Goal: Task Accomplishment & Management: Manage account settings

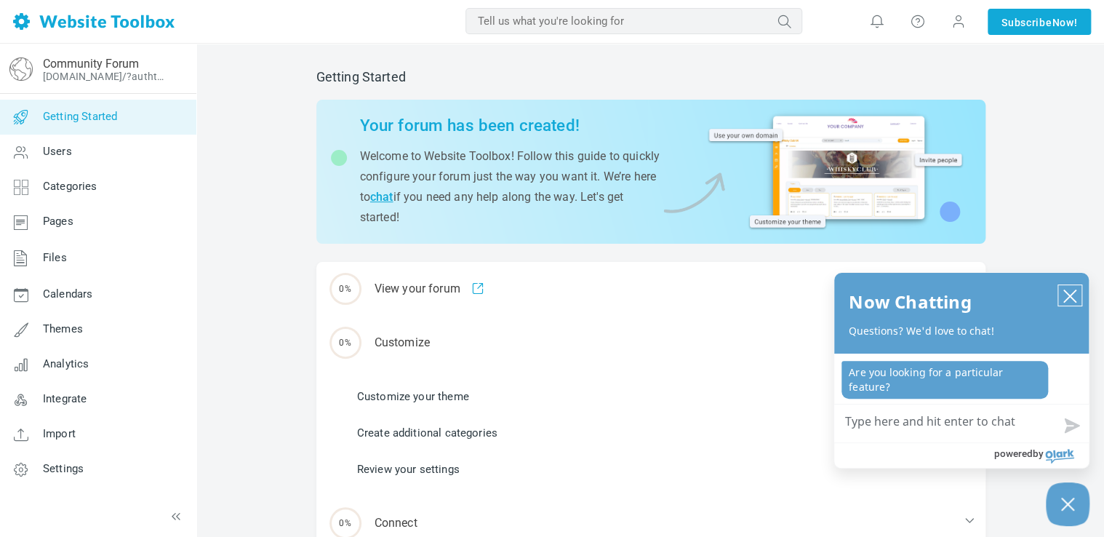
click at [1064, 295] on icon "close chatbox" at bounding box center [1070, 296] width 15 height 15
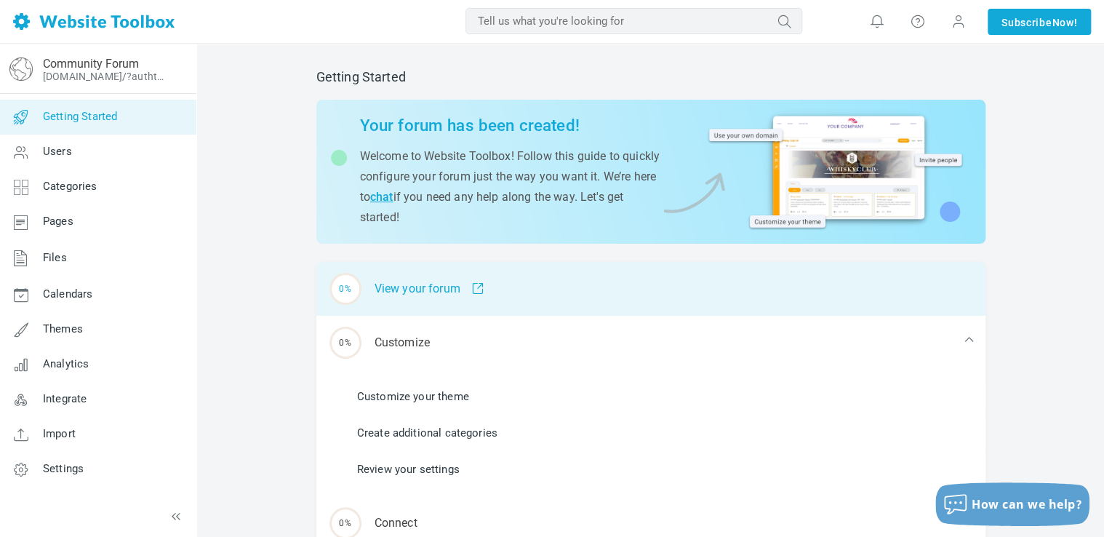
click at [417, 295] on div "0% View your forum" at bounding box center [650, 289] width 669 height 54
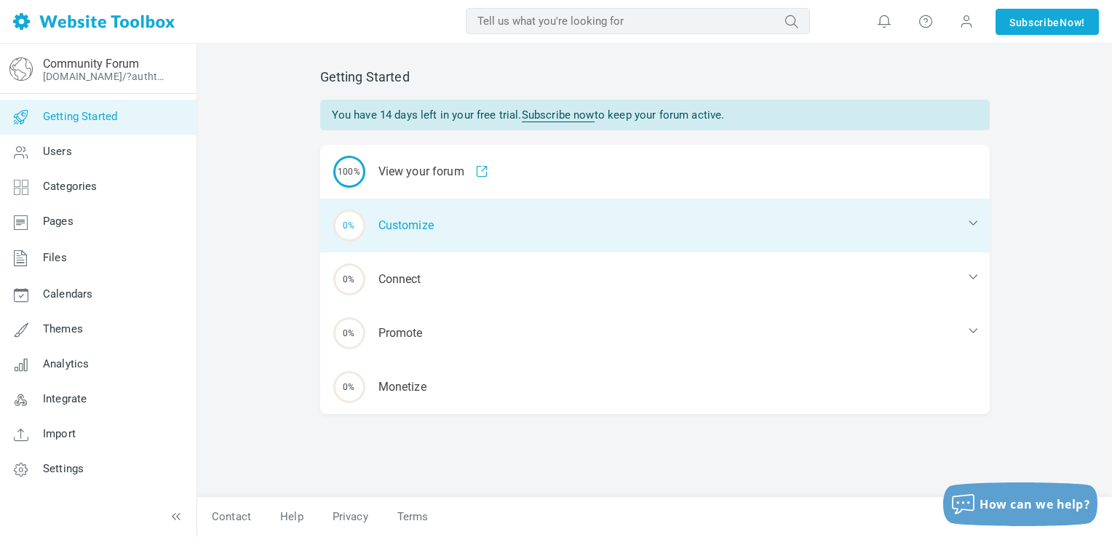
click at [499, 234] on div "0% Customize" at bounding box center [654, 226] width 669 height 54
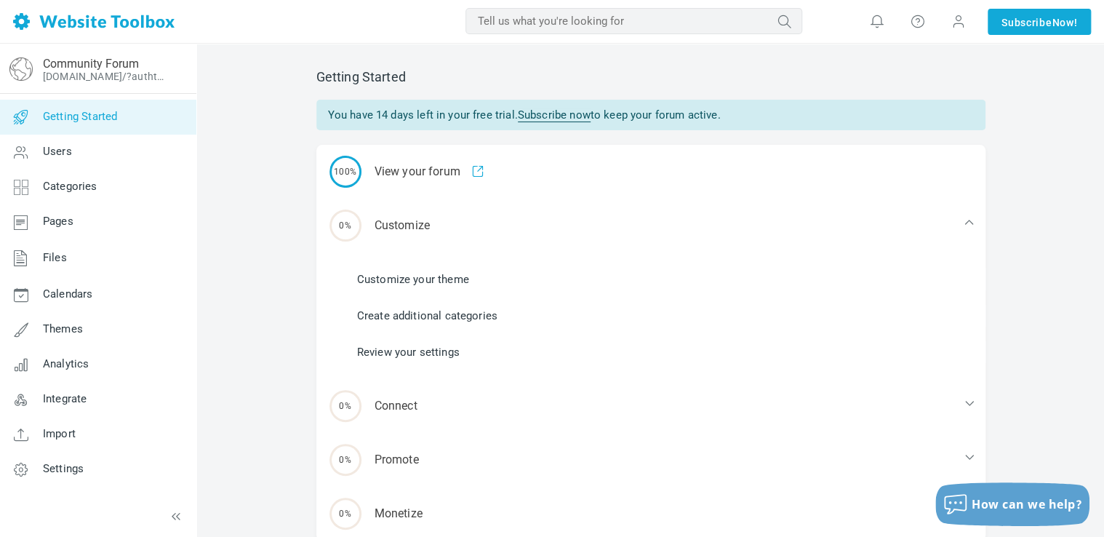
click at [459, 282] on link "Customize your theme" at bounding box center [413, 279] width 112 height 16
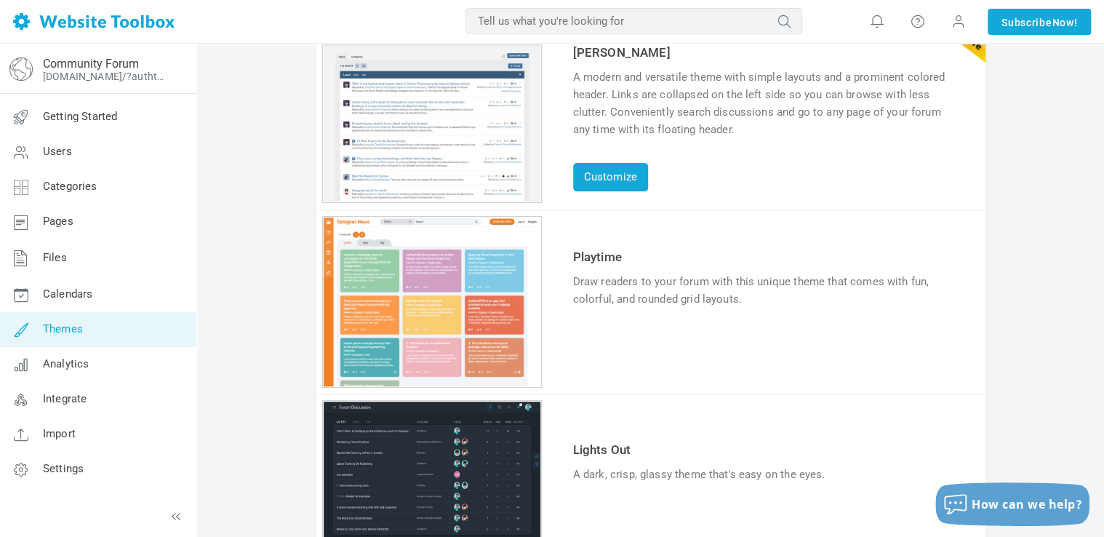
scroll to position [116, 0]
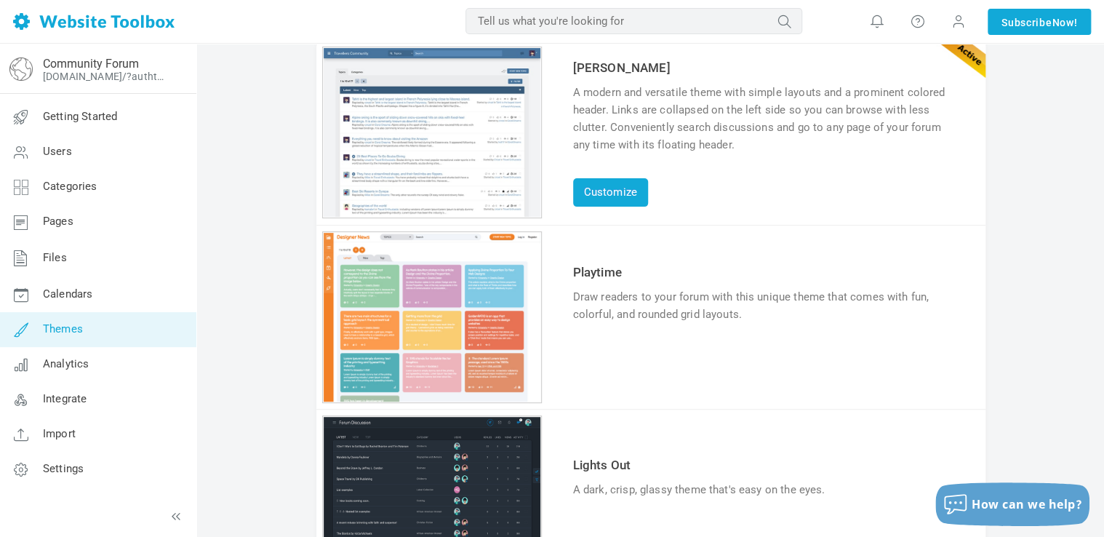
click at [608, 356] on link "Try & Customize" at bounding box center [626, 359] width 107 height 23
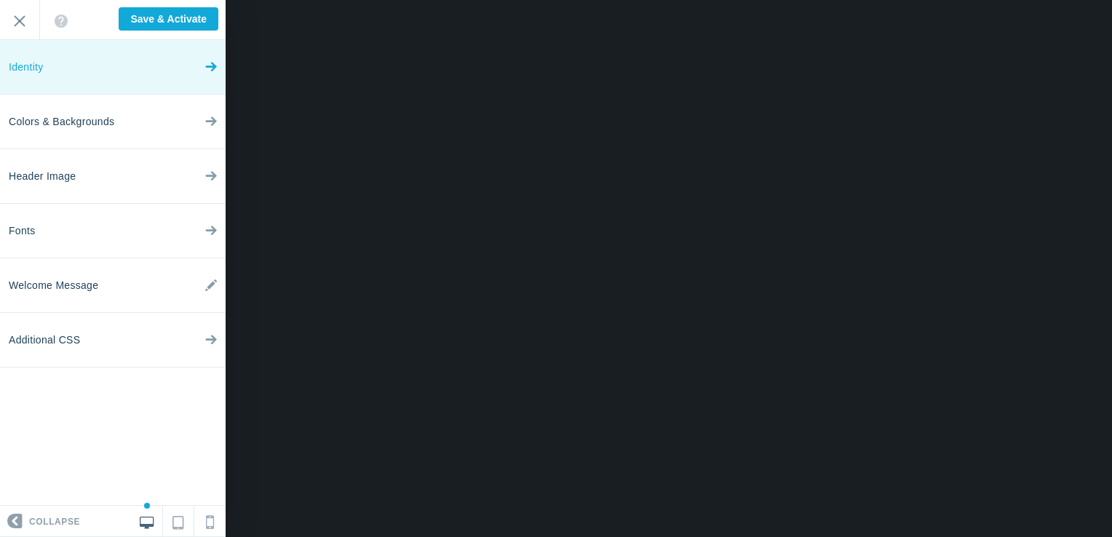
click at [201, 71] on link "Identity" at bounding box center [113, 67] width 226 height 55
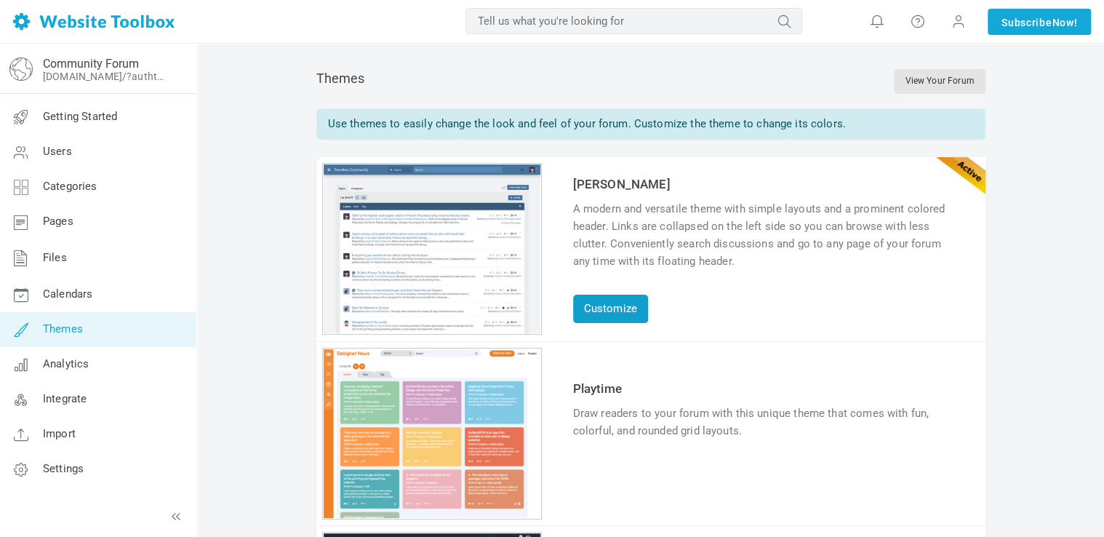
click at [621, 309] on link "Customize" at bounding box center [610, 309] width 75 height 28
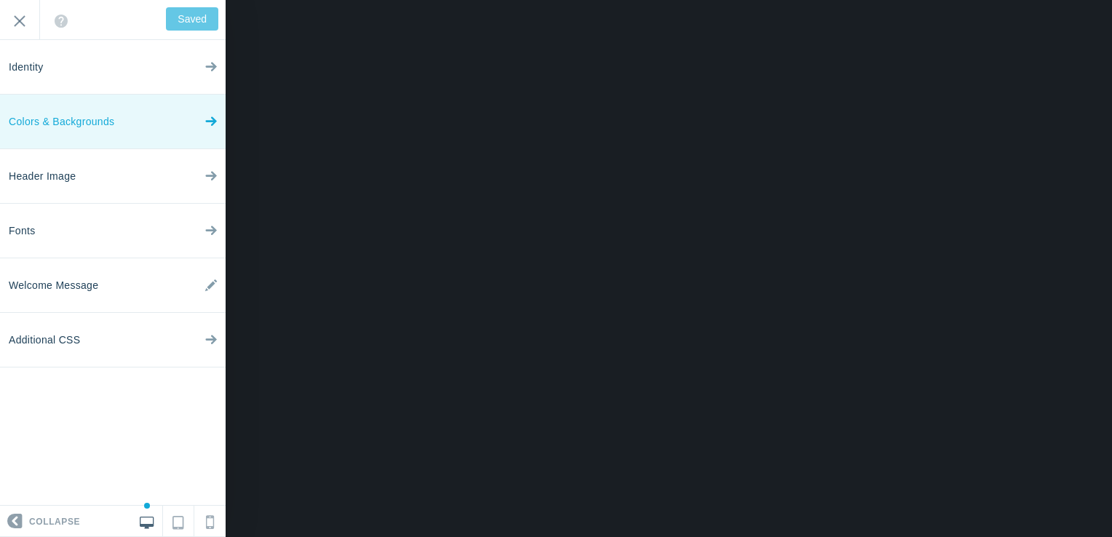
click at [70, 119] on span "Colors & Backgrounds" at bounding box center [61, 122] width 105 height 55
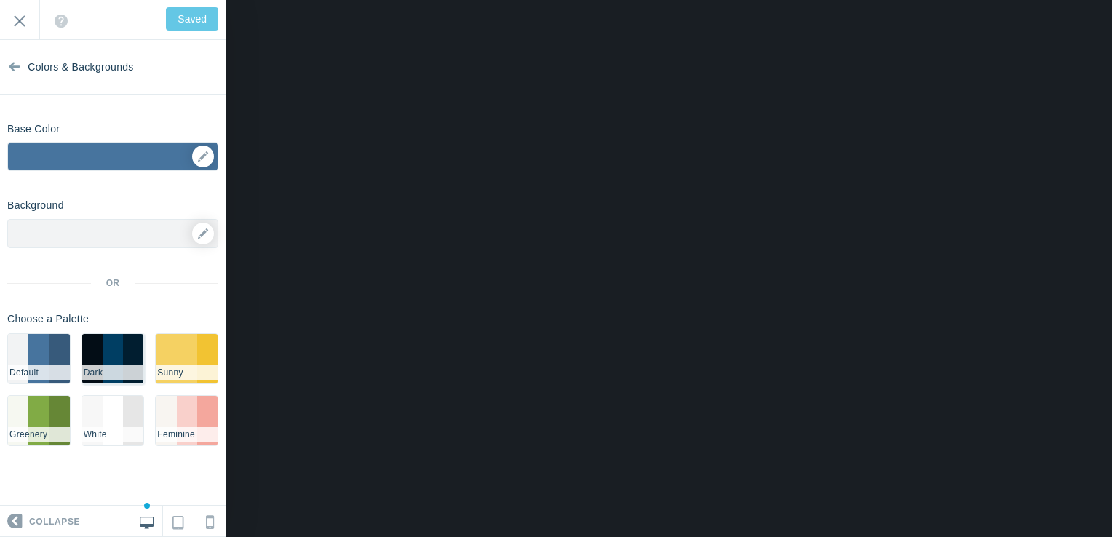
click at [122, 354] on li "#003e63" at bounding box center [113, 358] width 20 height 49
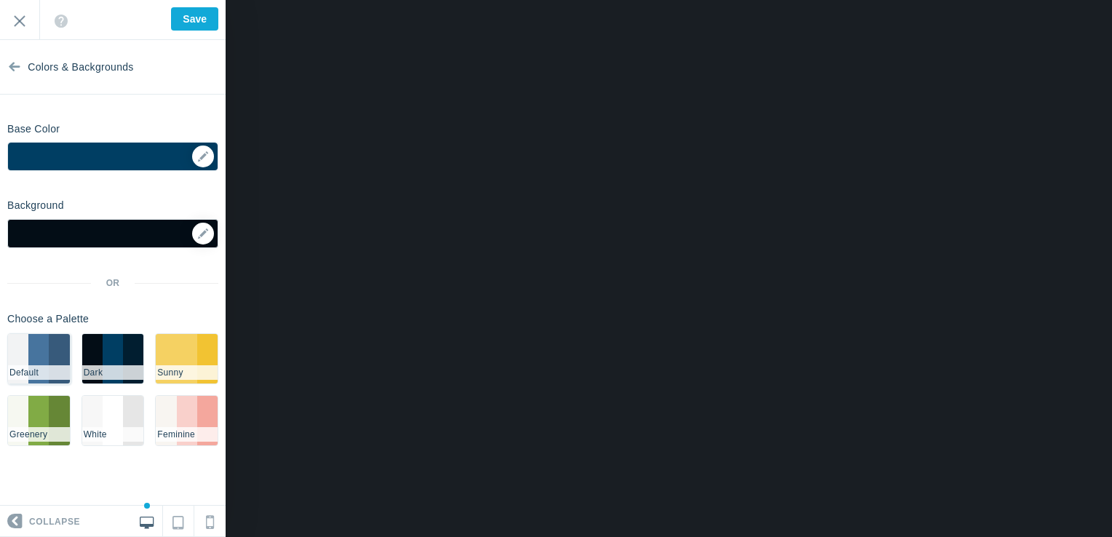
click at [43, 351] on li "#47749E" at bounding box center [38, 358] width 20 height 49
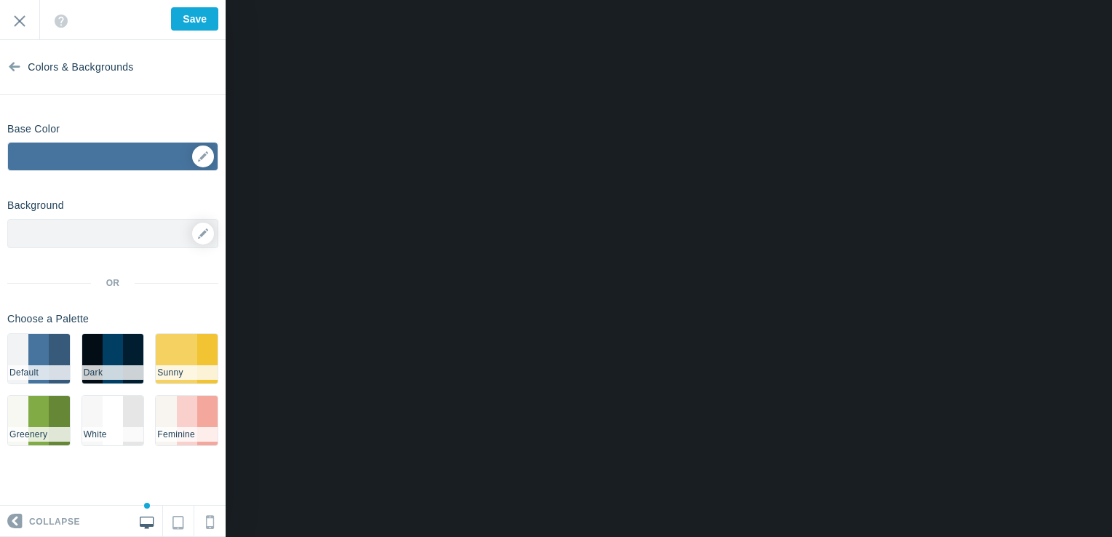
click at [68, 240] on div at bounding box center [112, 233] width 211 height 29
click at [201, 238] on link at bounding box center [203, 234] width 22 height 22
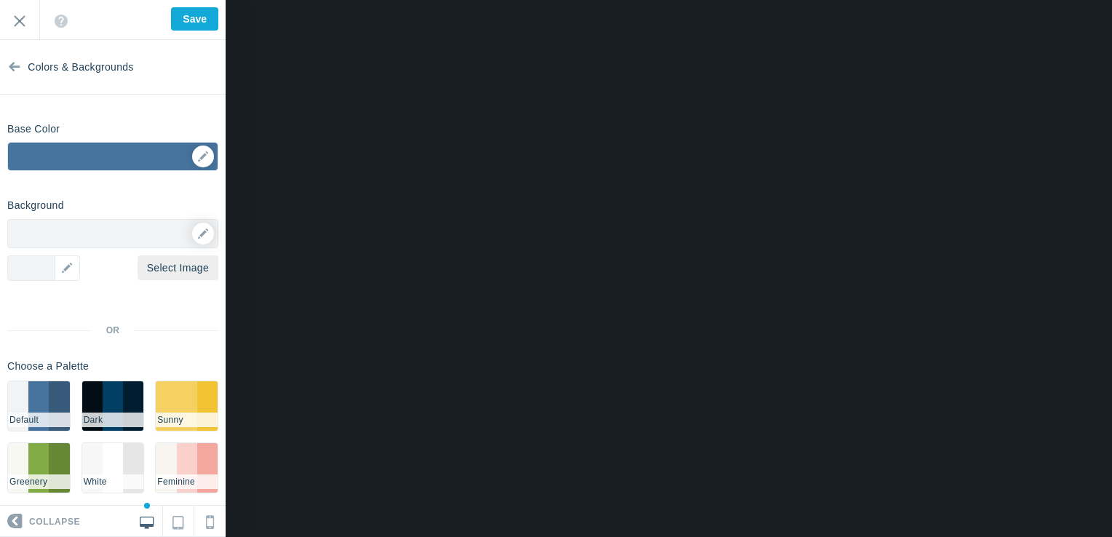
click at [116, 211] on div "Background Options Select Image ▼ Position Repeat Fixed Position Underlying Col…" at bounding box center [113, 348] width 226 height 311
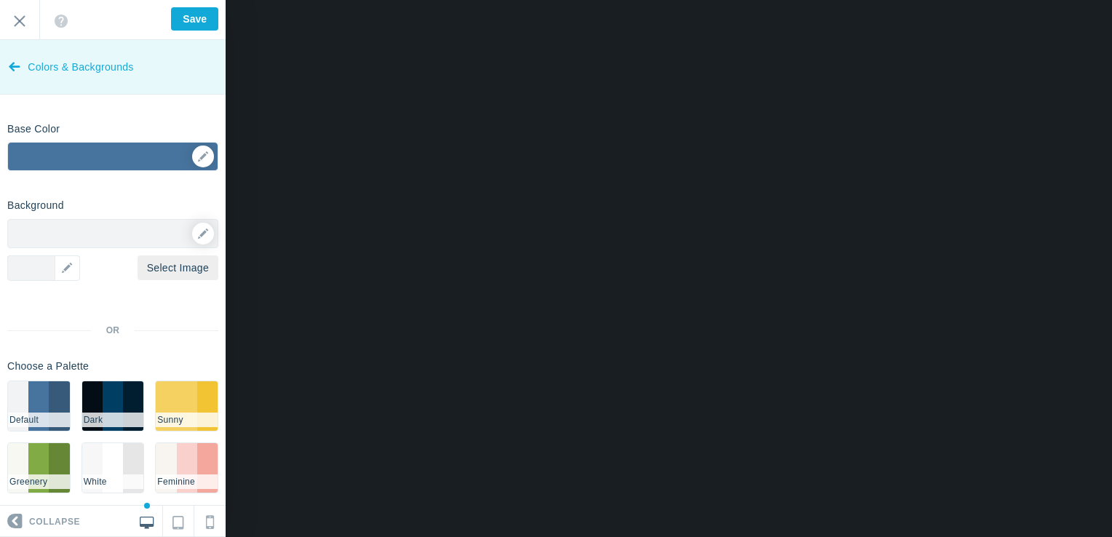
click at [4, 72] on link "Colors & Backgrounds" at bounding box center [113, 67] width 226 height 55
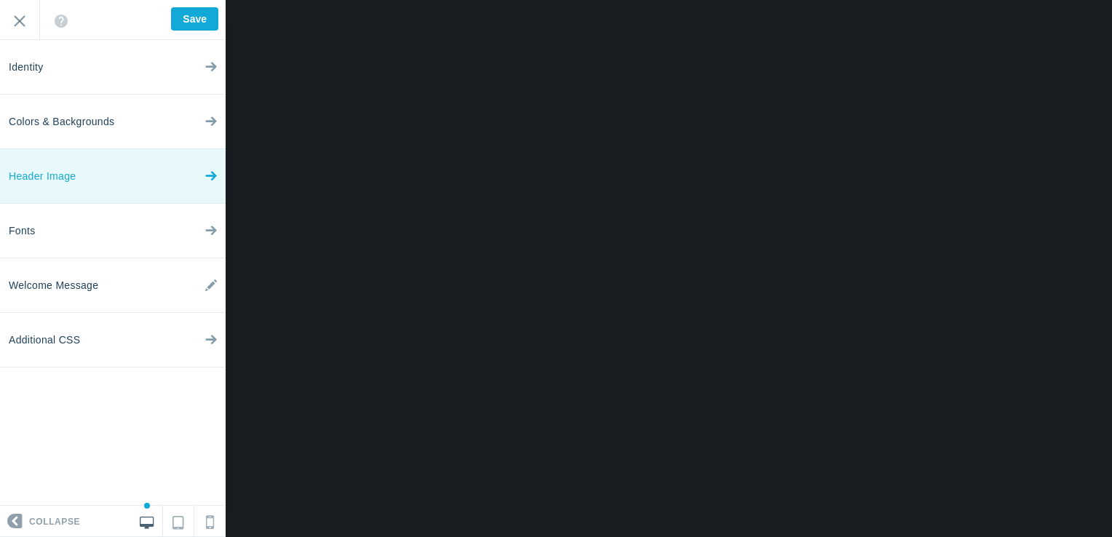
click at [55, 175] on span "Header Image" at bounding box center [42, 176] width 67 height 55
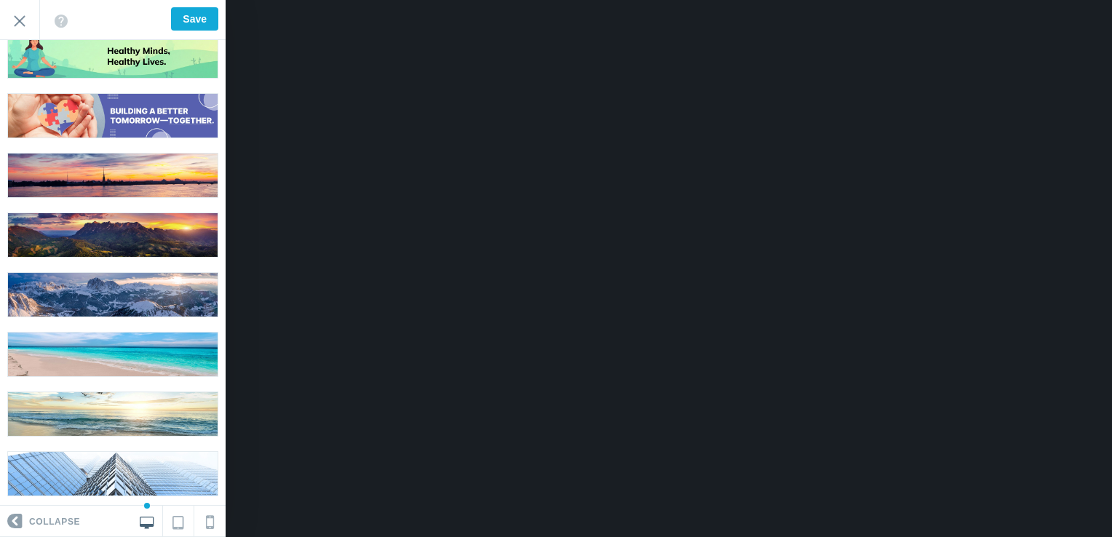
scroll to position [881, 0]
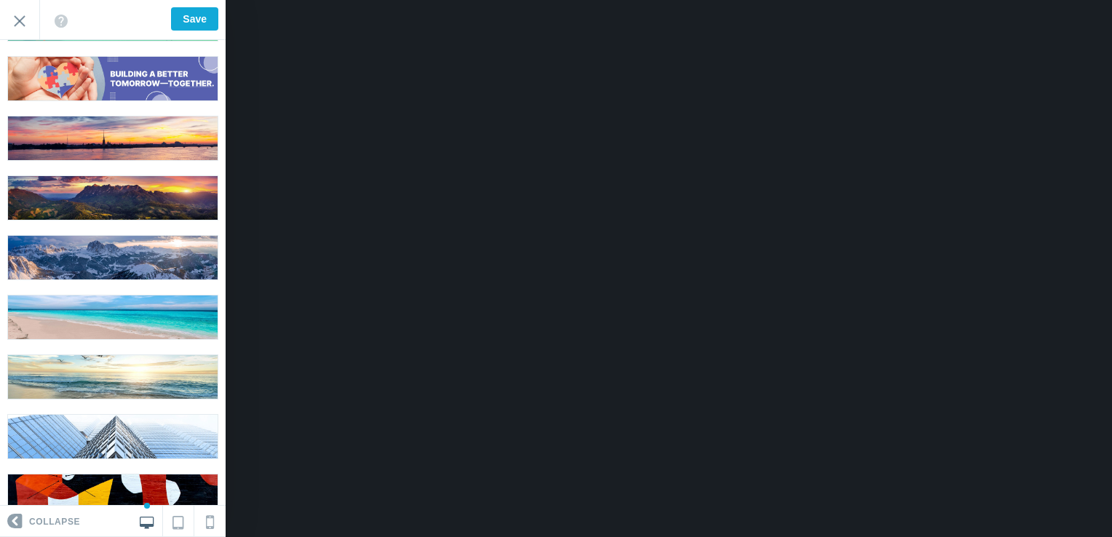
click at [124, 355] on img at bounding box center [113, 377] width 210 height 44
click at [125, 295] on img at bounding box center [113, 317] width 210 height 44
drag, startPoint x: 199, startPoint y: 13, endPoint x: 154, endPoint y: 23, distance: 45.4
click at [198, 13] on input "Save" at bounding box center [194, 18] width 47 height 23
type input "Saved"
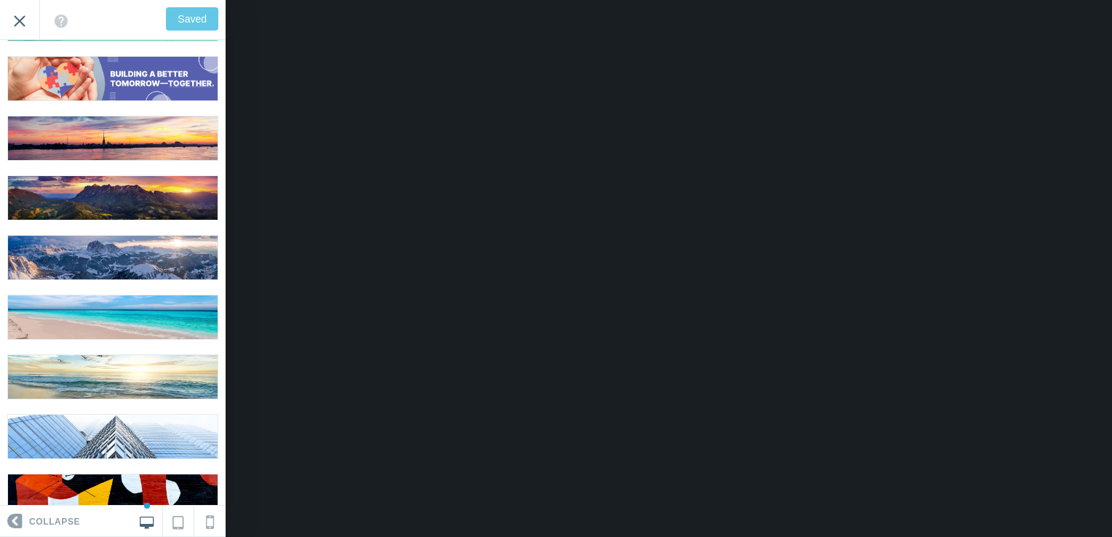
click at [24, 22] on input "Exit" at bounding box center [19, 20] width 39 height 40
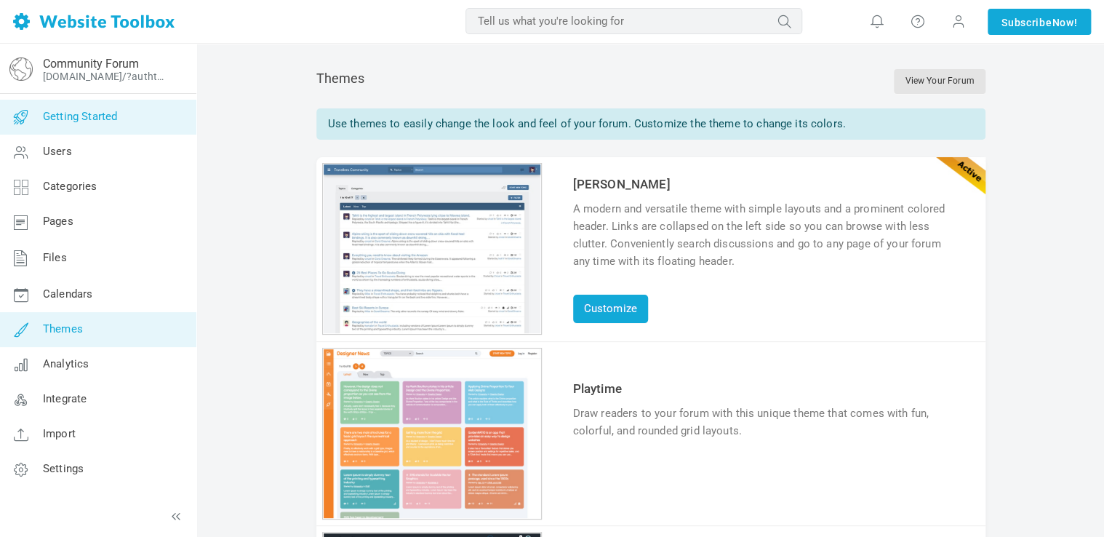
click at [97, 122] on span "Getting Started" at bounding box center [80, 116] width 74 height 13
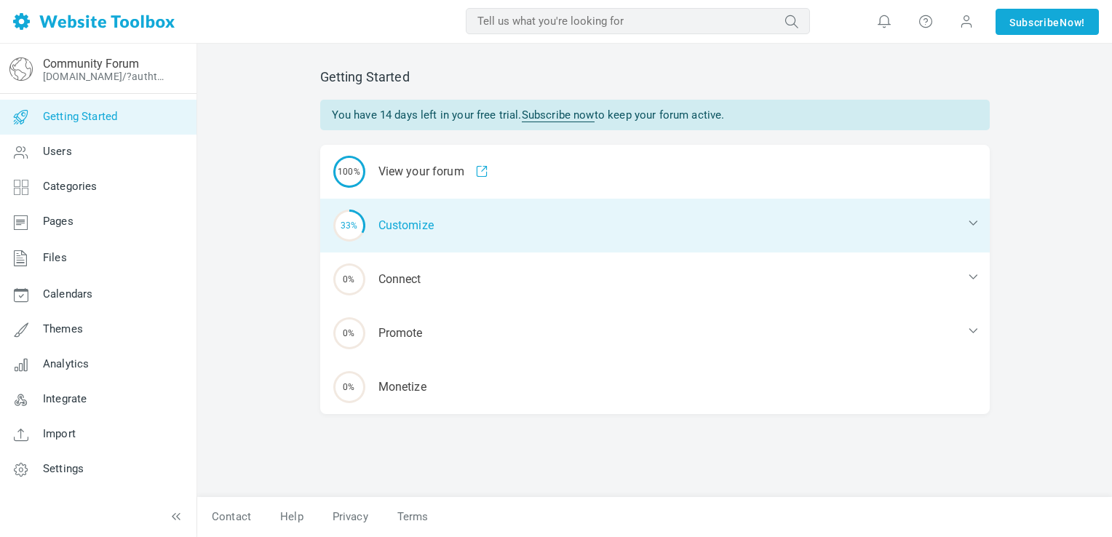
click at [393, 226] on div "33% Customize" at bounding box center [654, 226] width 669 height 54
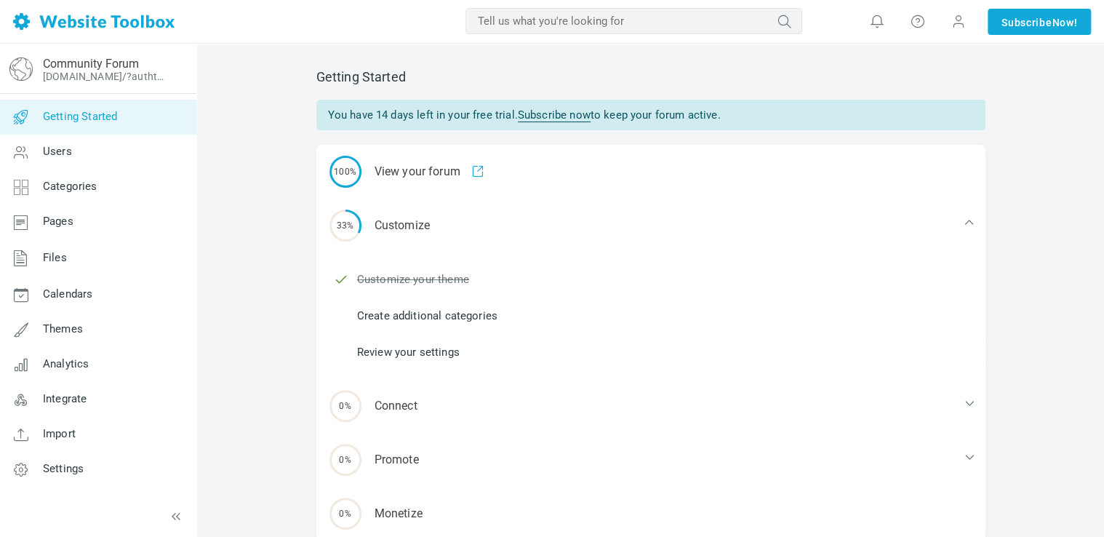
click at [413, 314] on link "Create additional categories" at bounding box center [427, 316] width 140 height 16
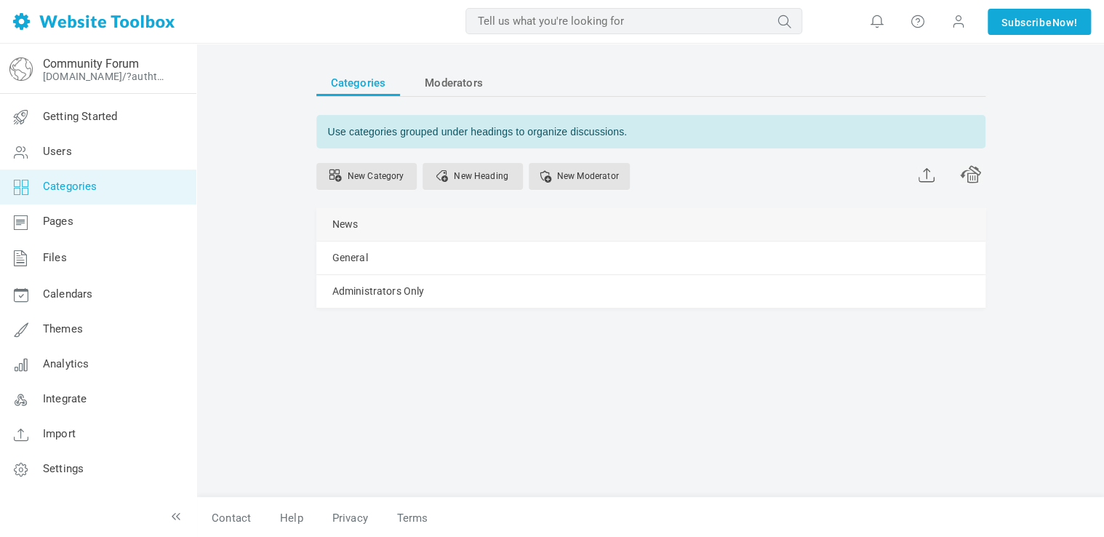
click at [688, 223] on div "News [GEOGRAPHIC_DATA] Edit [GEOGRAPHIC_DATA] View Category Change Permissions …" at bounding box center [650, 224] width 669 height 33
click at [969, 181] on span at bounding box center [971, 173] width 22 height 20
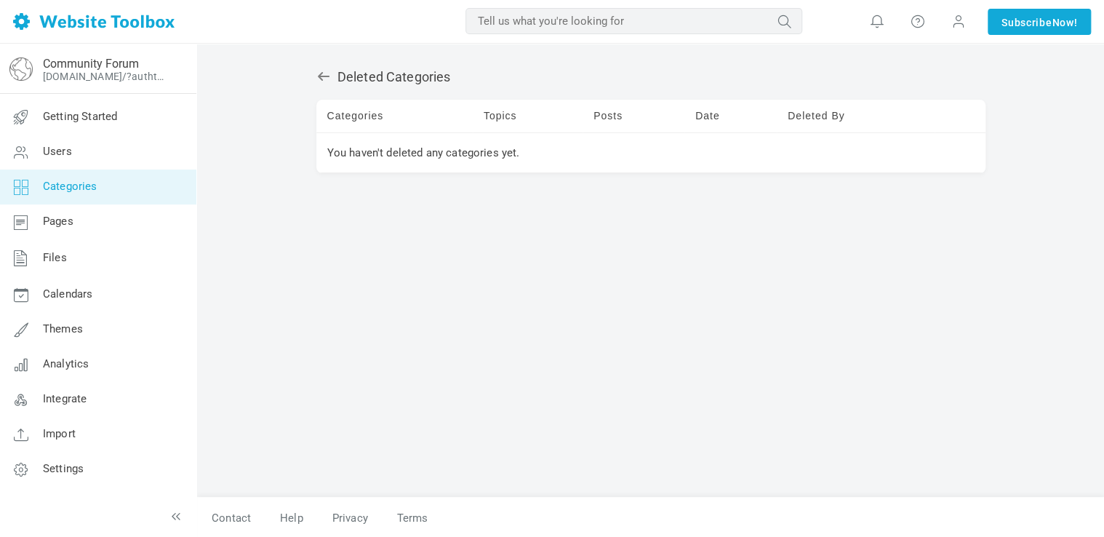
click at [325, 80] on icon at bounding box center [323, 76] width 15 height 15
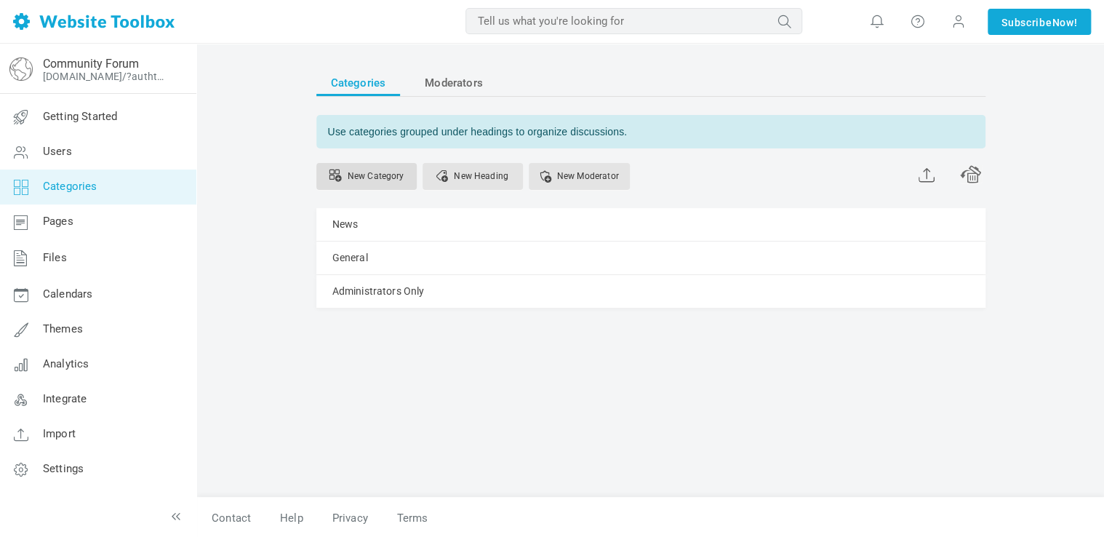
click at [355, 179] on link "New Category" at bounding box center [366, 176] width 100 height 27
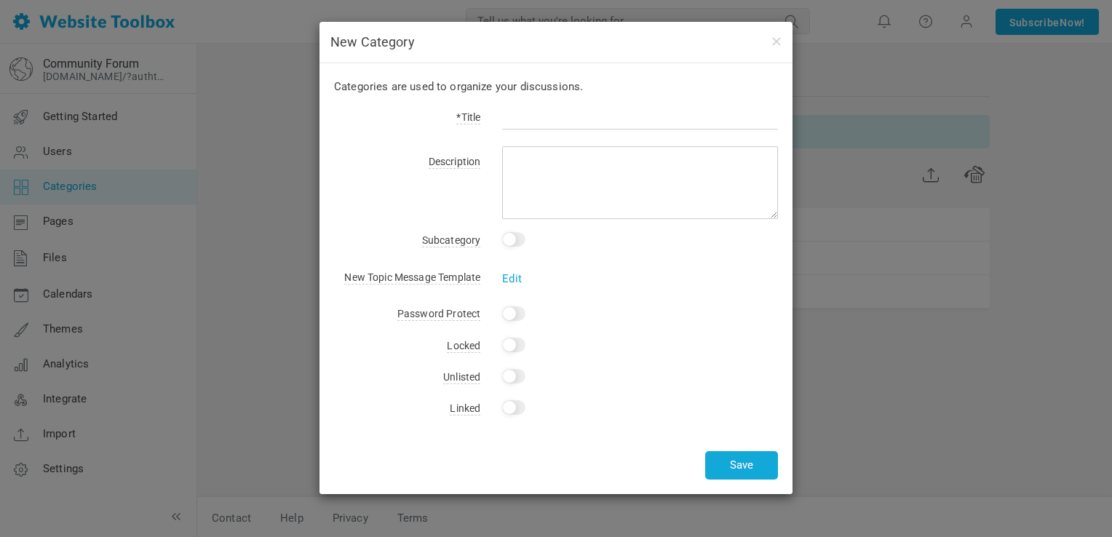
click at [287, 103] on div "New Category Categories are used to organize your discussions. *Title Descripti…" at bounding box center [556, 268] width 1112 height 537
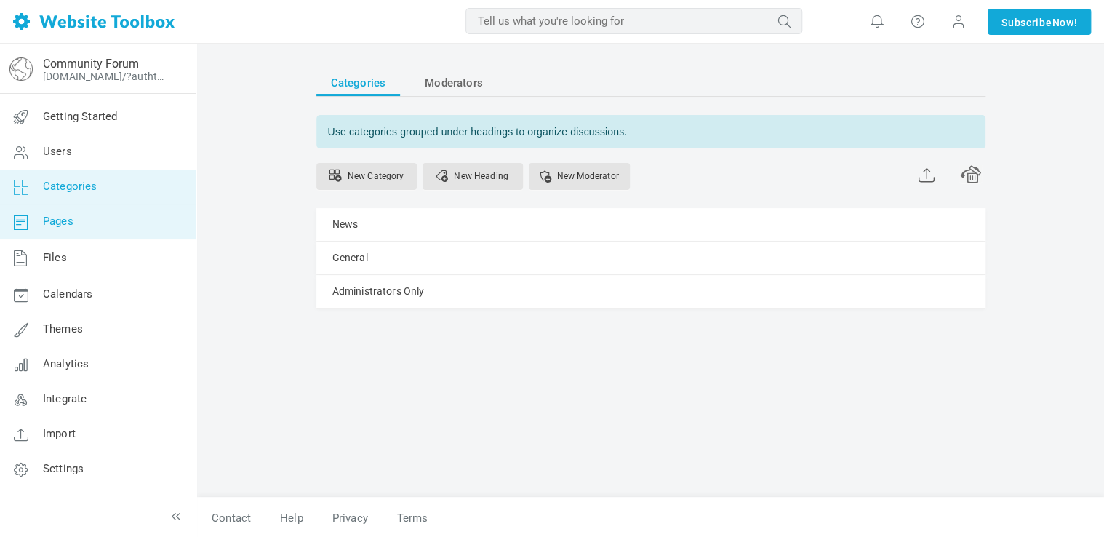
click at [43, 231] on link "Pages" at bounding box center [97, 221] width 197 height 35
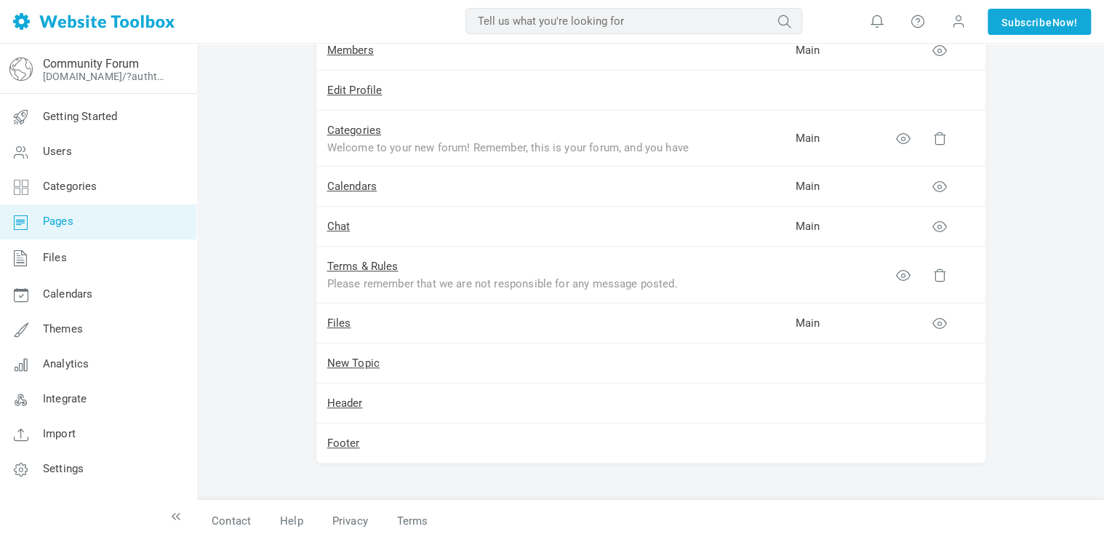
scroll to position [299, 0]
click at [48, 255] on span "Files" at bounding box center [55, 257] width 24 height 13
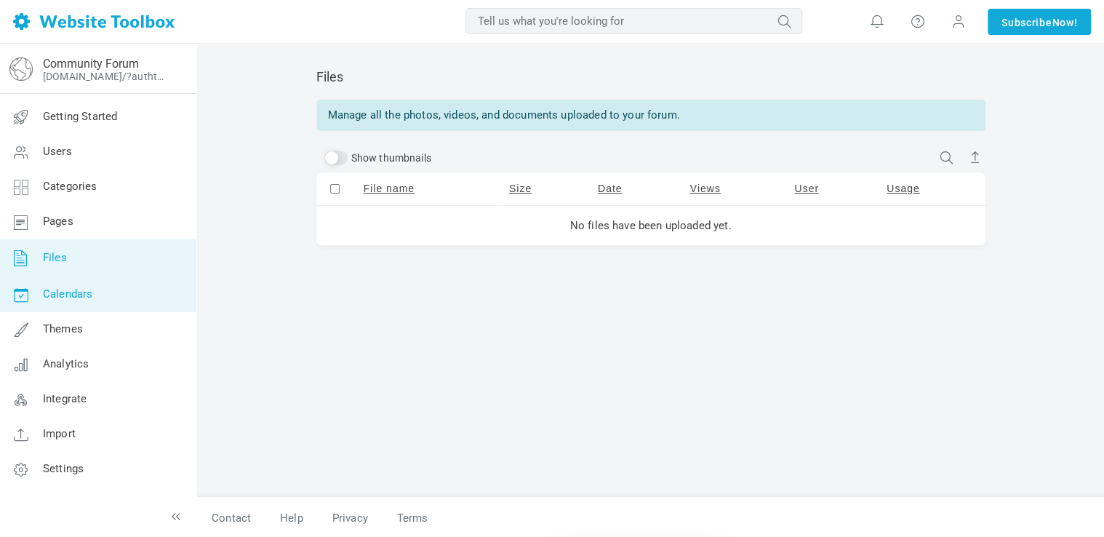
click at [70, 295] on span "Calendars" at bounding box center [67, 293] width 49 height 13
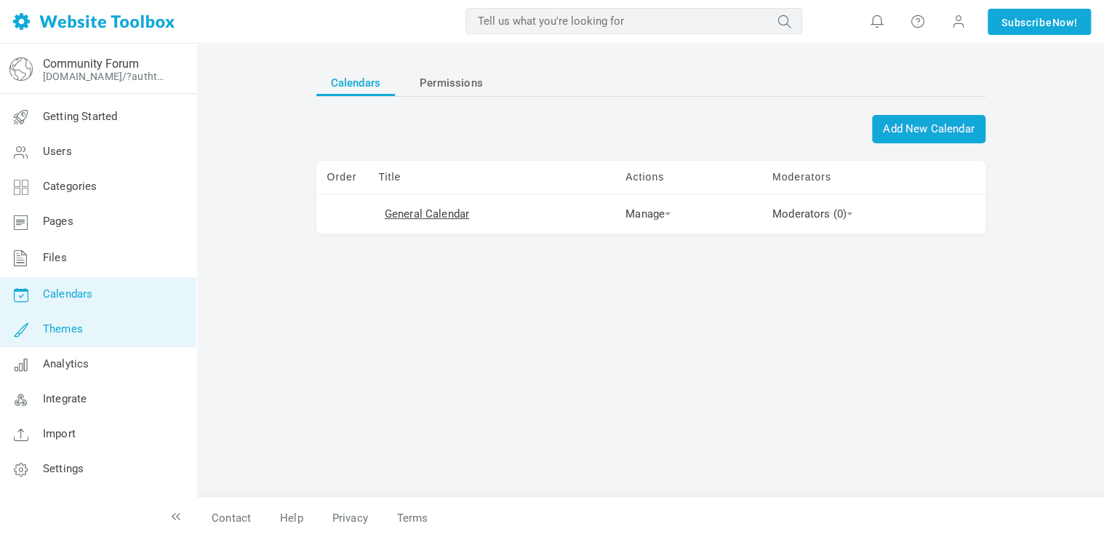
click at [76, 332] on span "Themes" at bounding box center [63, 328] width 40 height 13
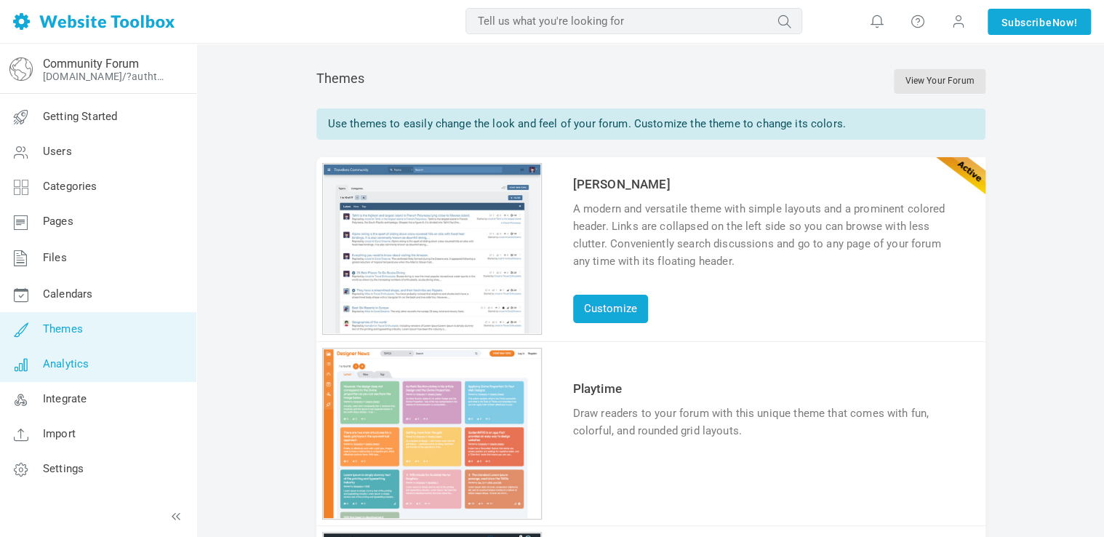
click at [82, 368] on span "Analytics" at bounding box center [66, 363] width 46 height 13
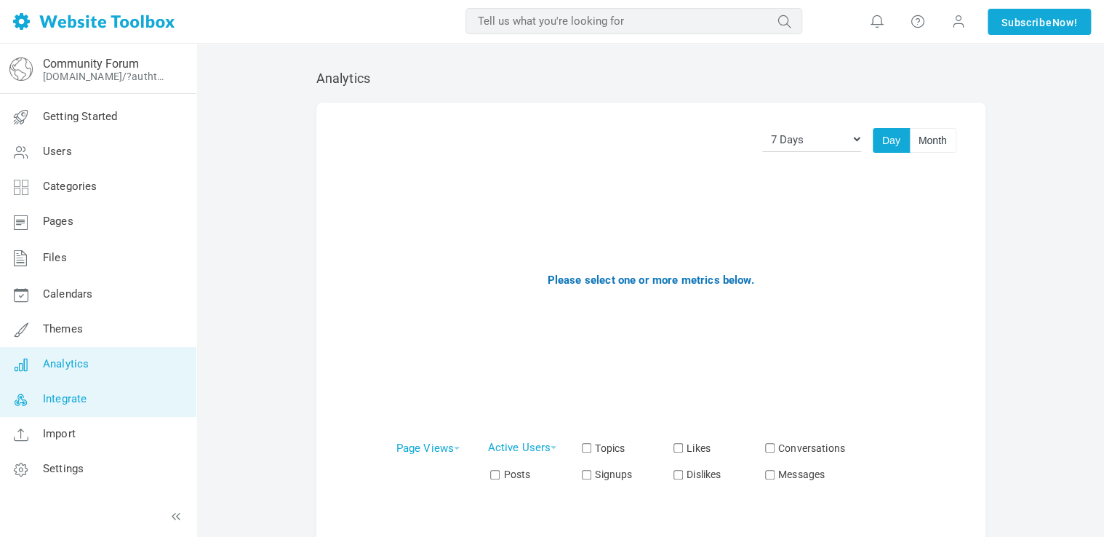
click at [79, 393] on span "Integrate" at bounding box center [65, 398] width 44 height 13
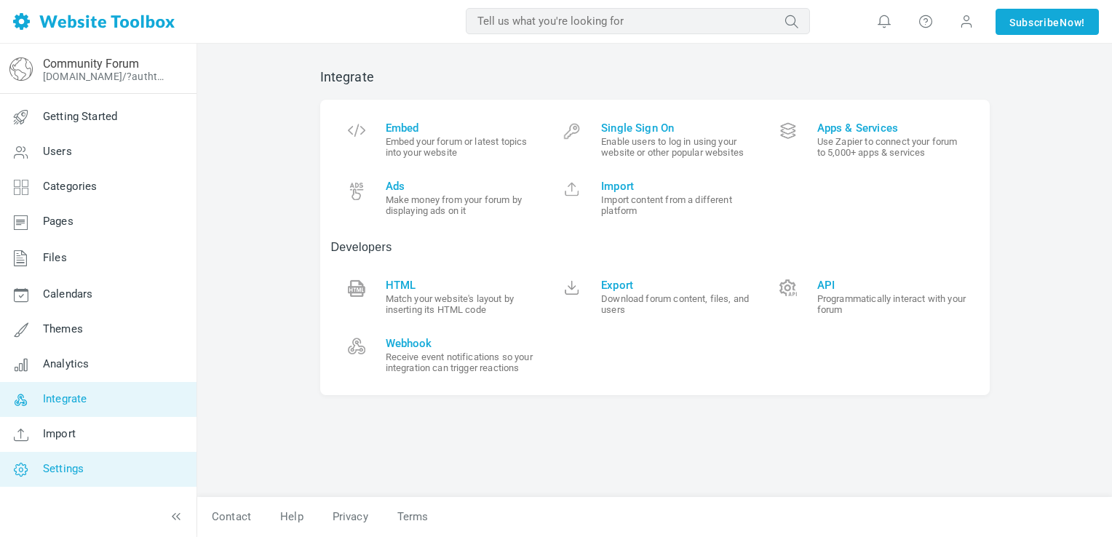
click at [47, 475] on link "Settings" at bounding box center [97, 469] width 197 height 35
